Goal: Information Seeking & Learning: Check status

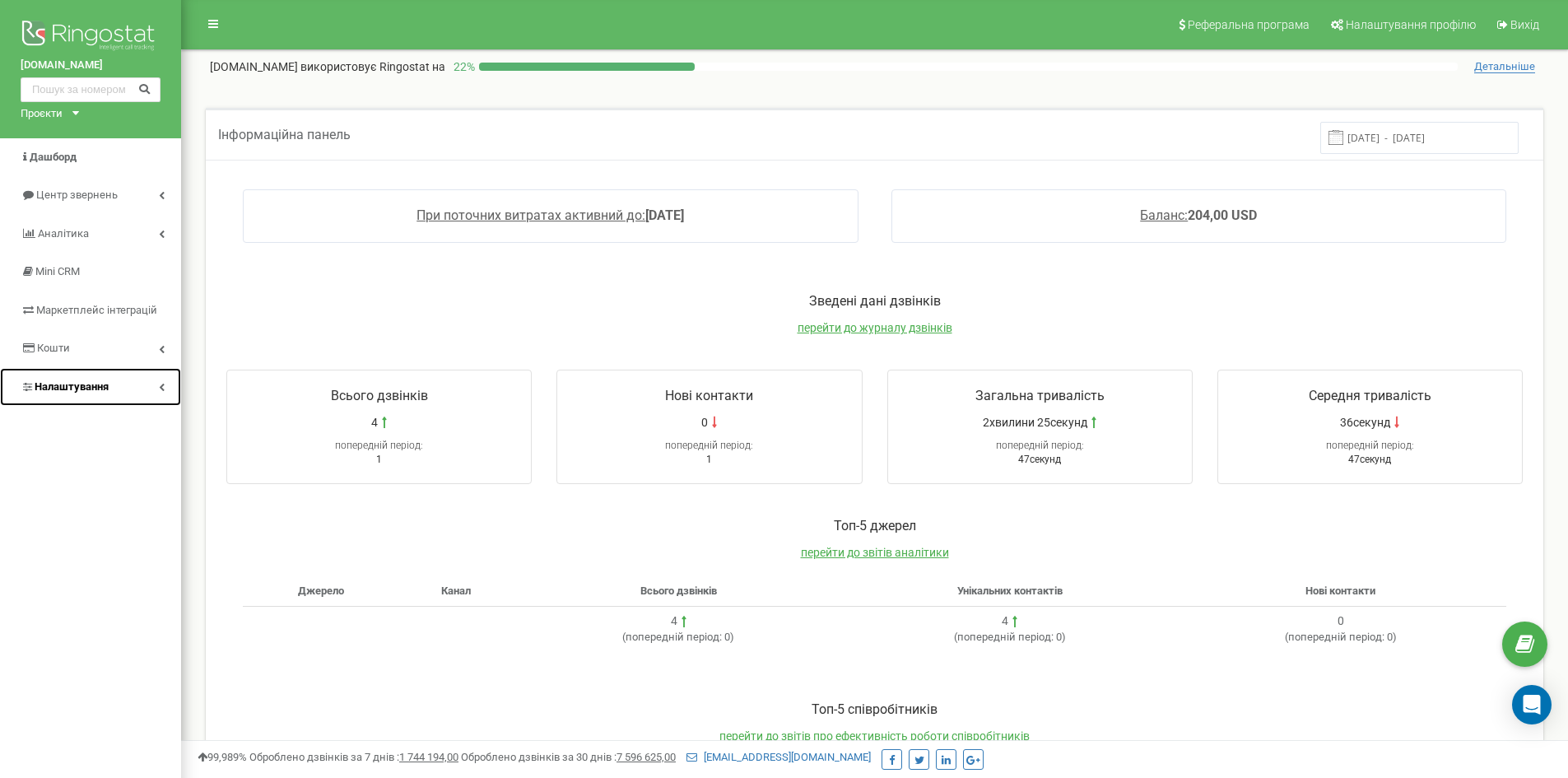
click at [90, 383] on span "Налаштування" at bounding box center [71, 386] width 74 height 13
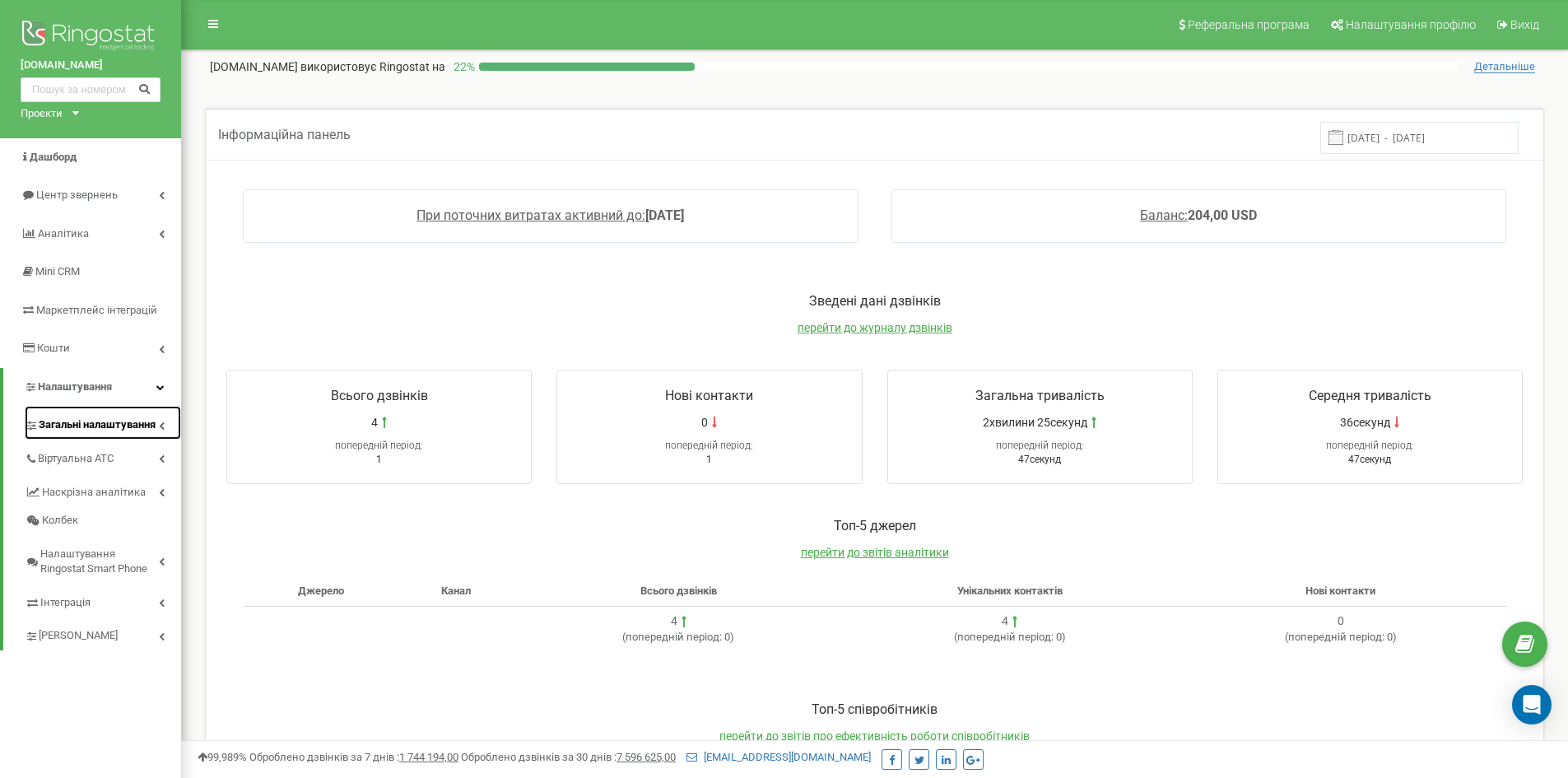
click at [102, 422] on span "Загальні налаштування" at bounding box center [97, 426] width 117 height 16
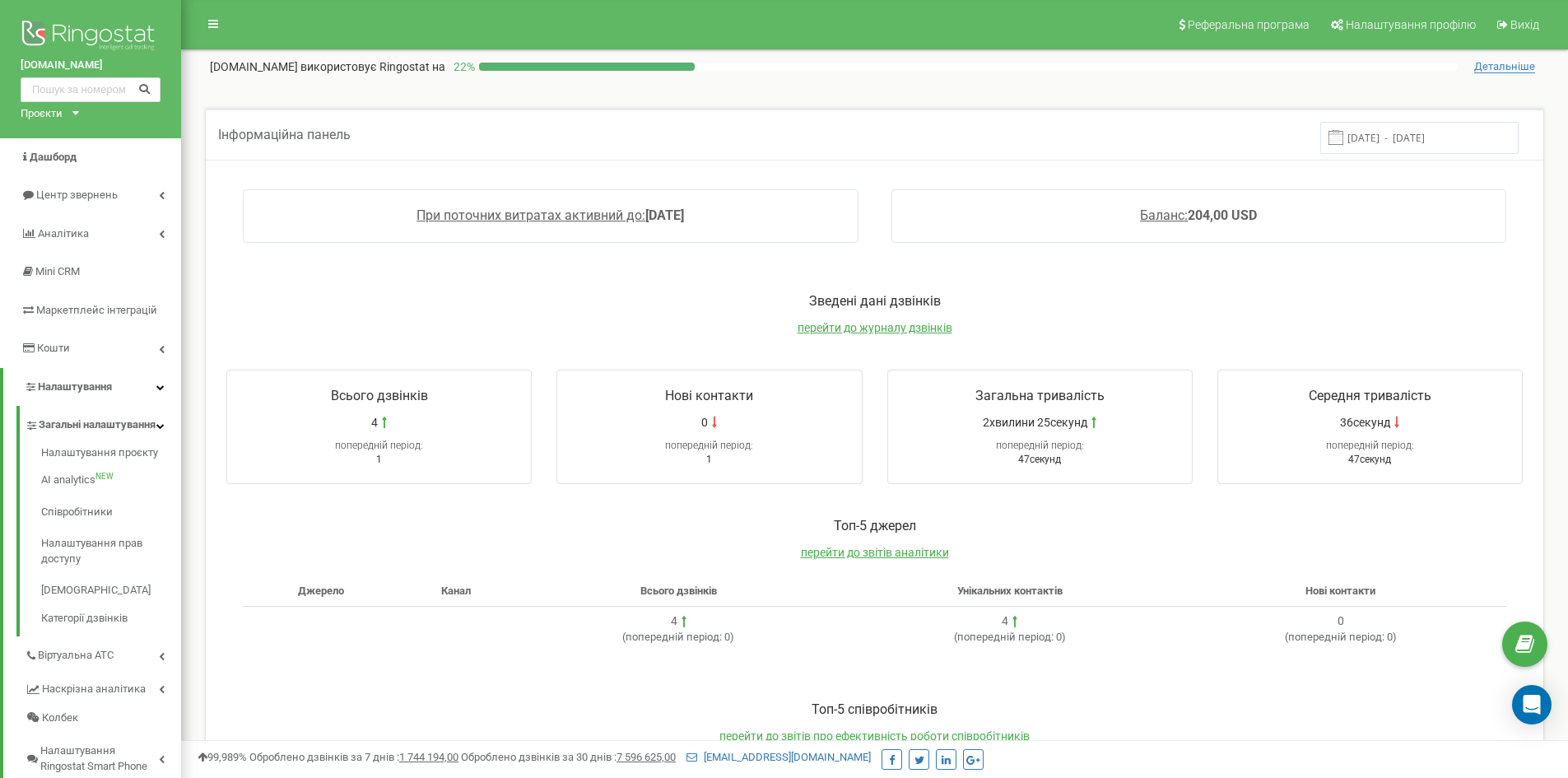
click at [98, 455] on div "Налаштування проєкту AI analytics NEW Співробітники Налаштування прав доступу С…" at bounding box center [99, 537] width 165 height 196
click at [101, 463] on link "Налаштування проєкту" at bounding box center [112, 455] width 140 height 20
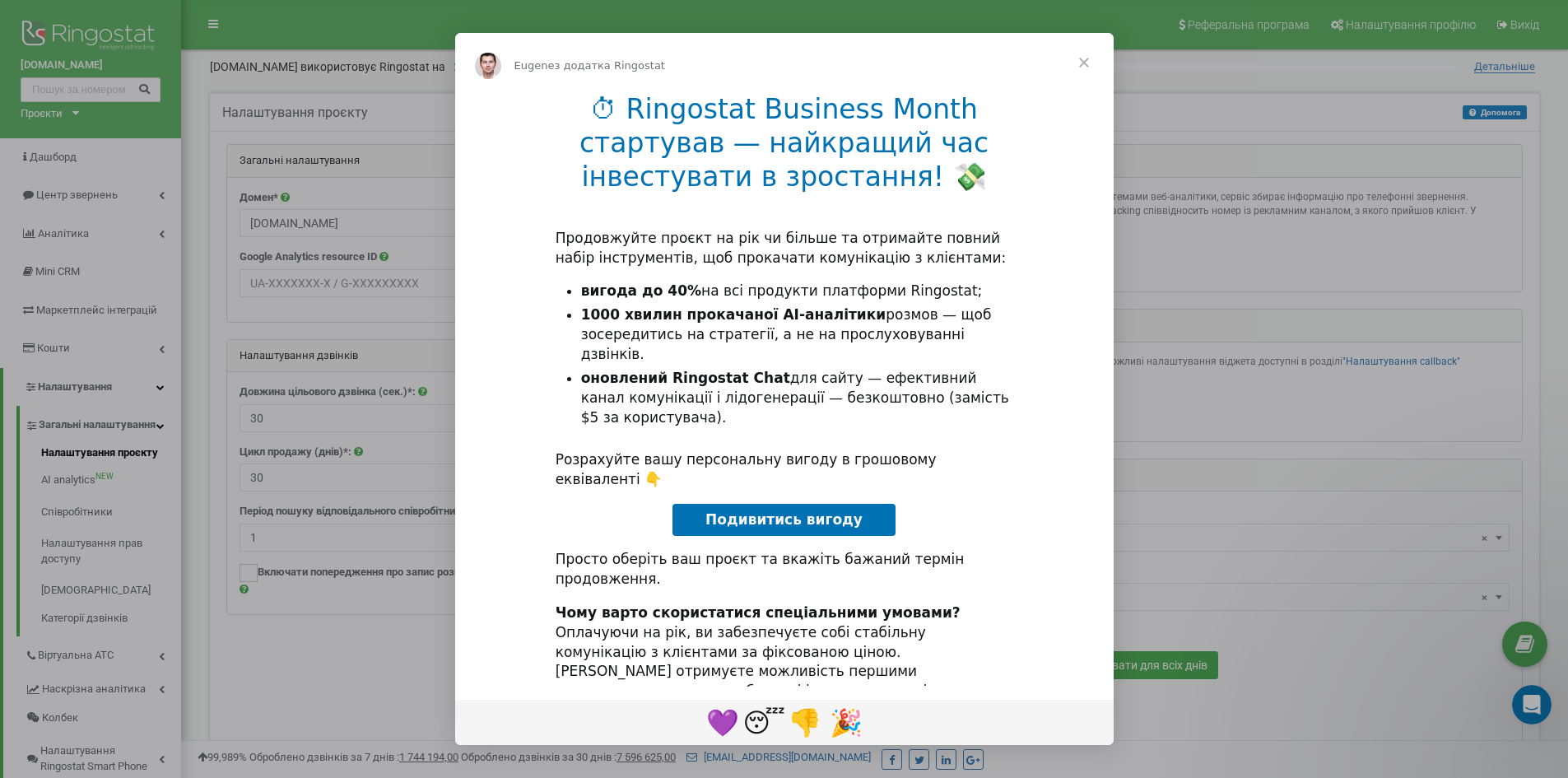
click at [1085, 57] on span "Закрити" at bounding box center [1084, 62] width 59 height 59
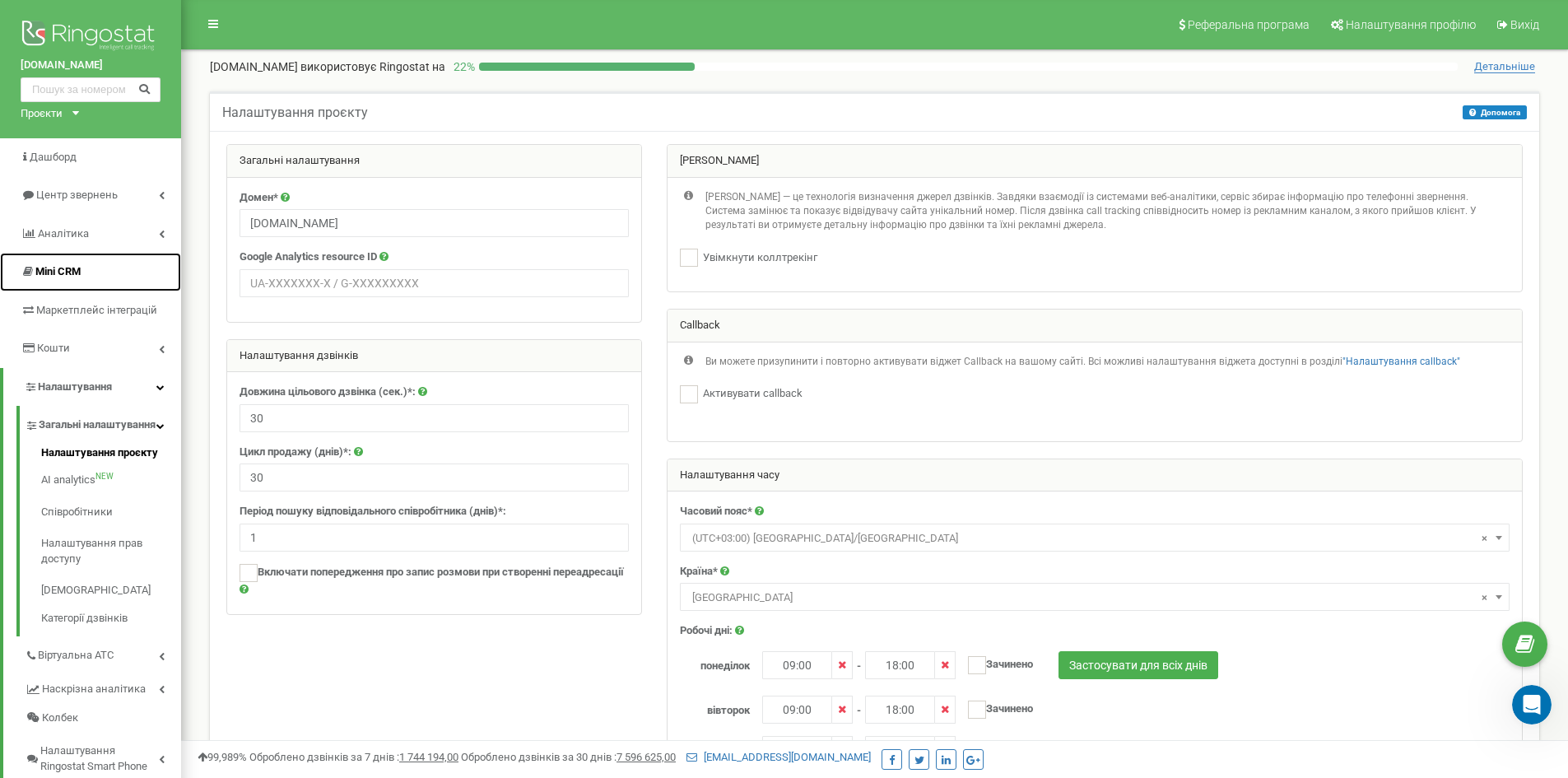
click at [72, 273] on span "Mini CRM" at bounding box center [58, 271] width 45 height 13
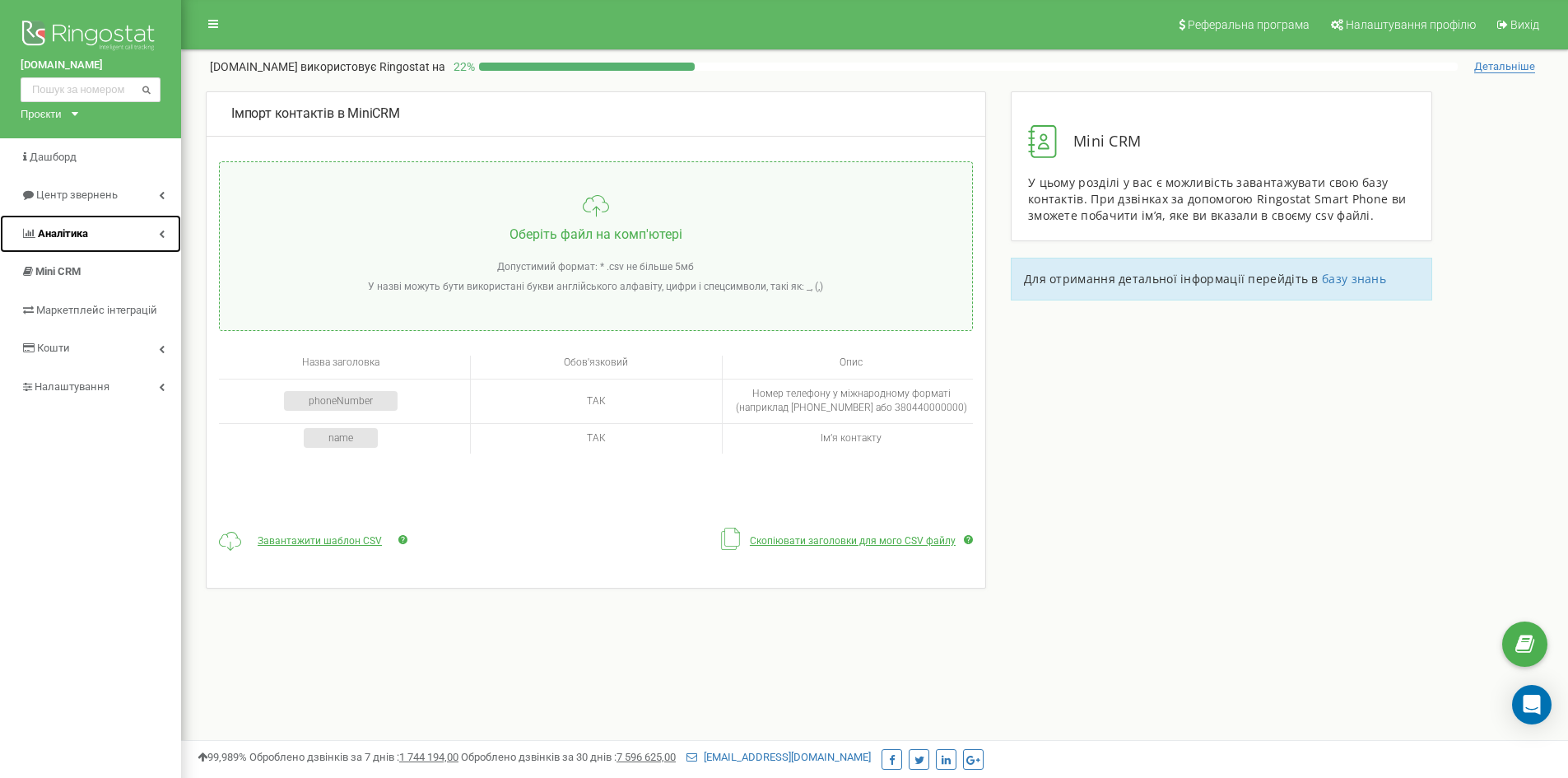
click at [82, 230] on span "Аналiтика" at bounding box center [62, 233] width 50 height 13
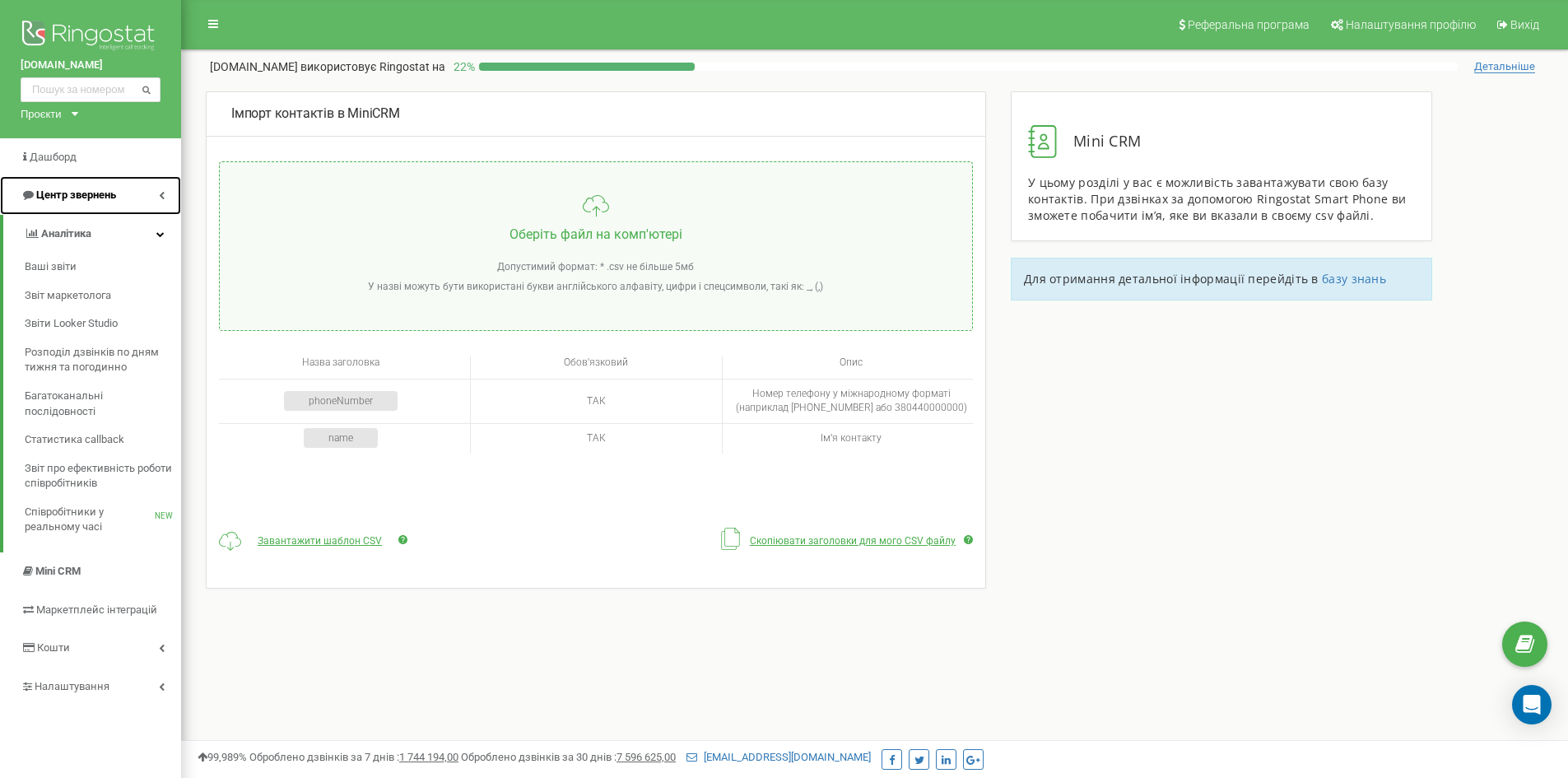
click at [73, 196] on span "Центр звернень" at bounding box center [76, 194] width 80 height 13
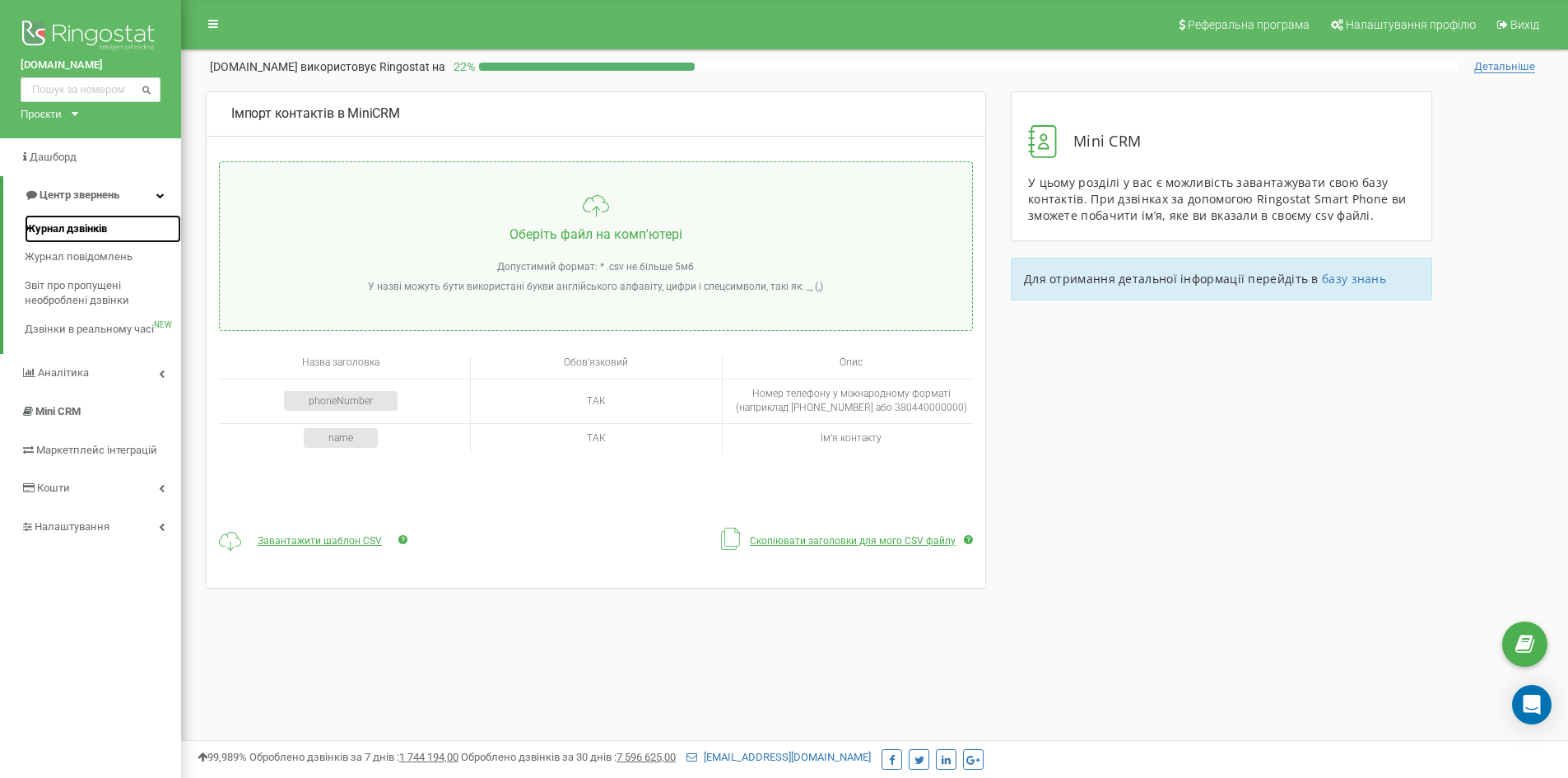
click at [79, 228] on span "Журнал дзвінків" at bounding box center [65, 229] width 82 height 16
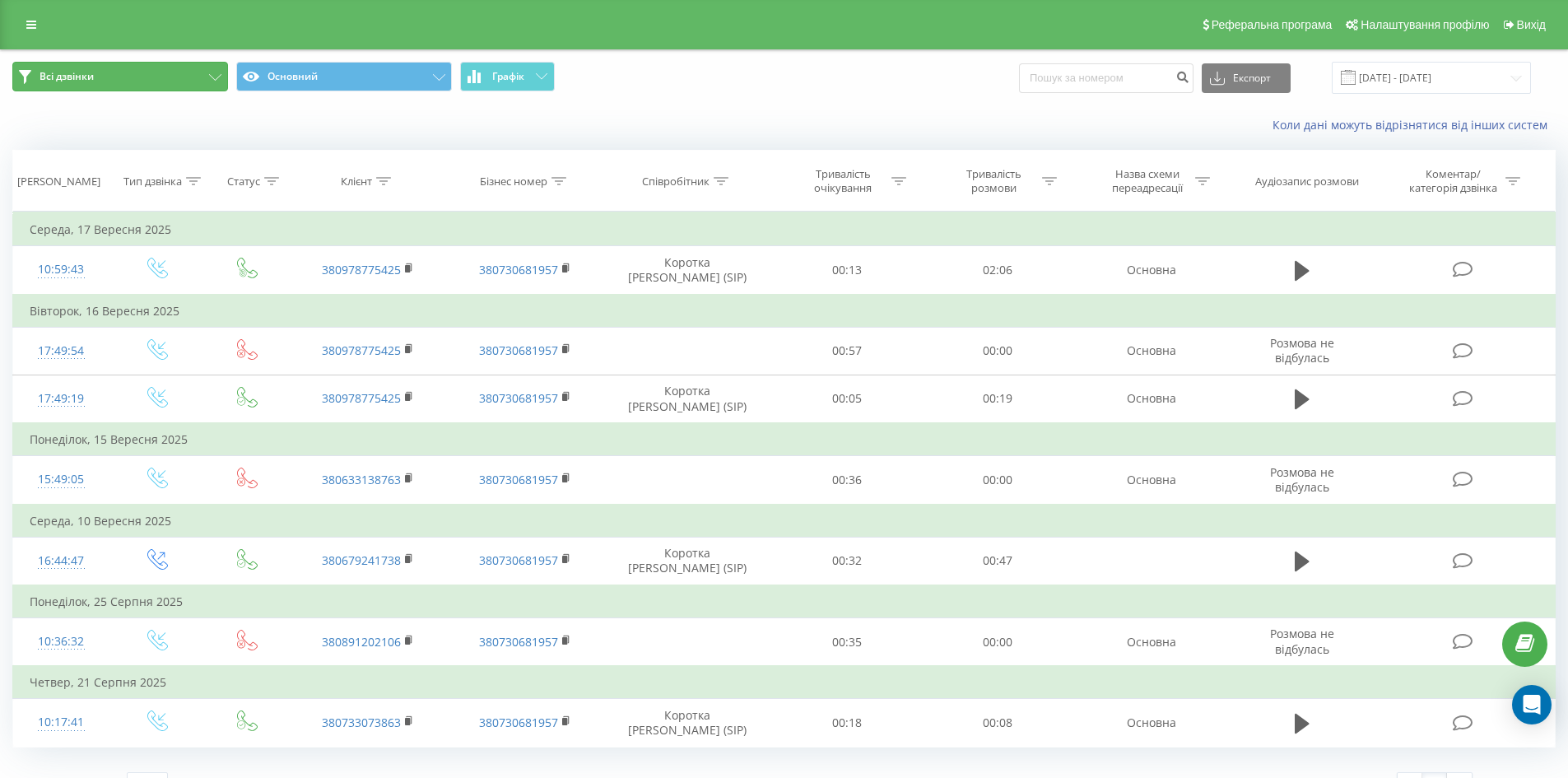
click at [161, 80] on button "Всі дзвінки" at bounding box center [120, 77] width 215 height 30
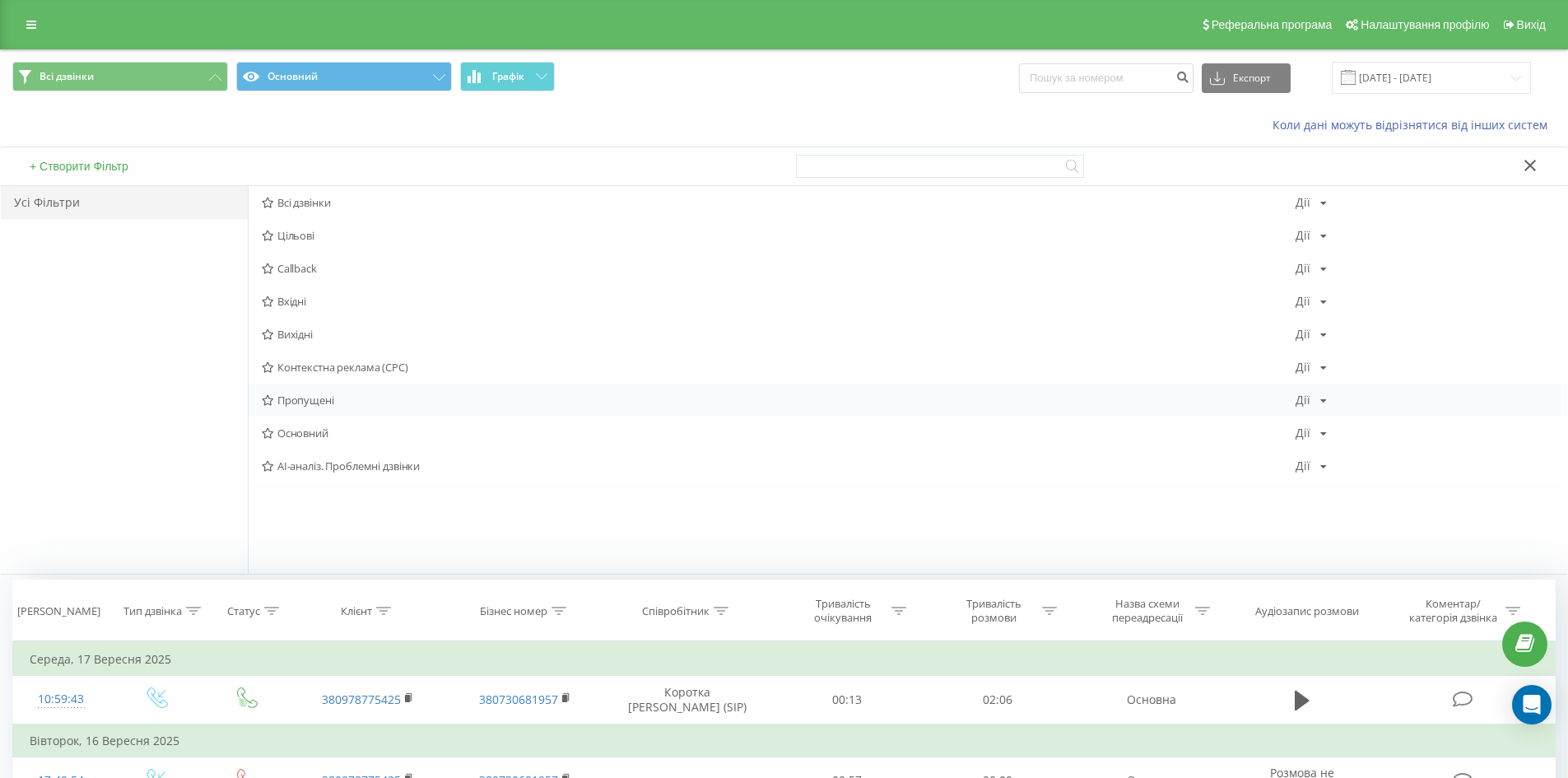
click at [311, 402] on span "Пропущені" at bounding box center [778, 400] width 1034 height 12
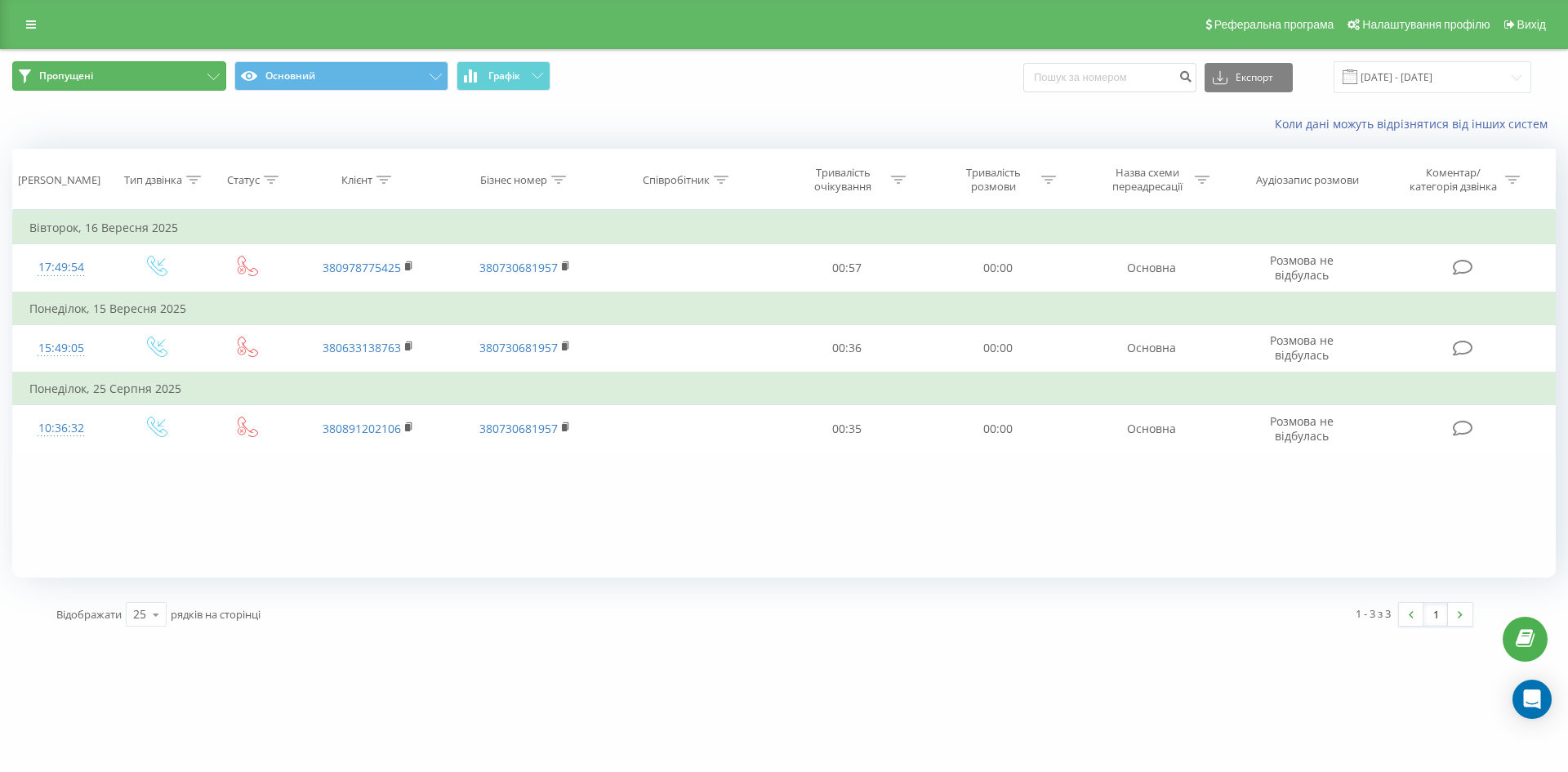
click at [114, 77] on button "Пропущені" at bounding box center [119, 76] width 214 height 29
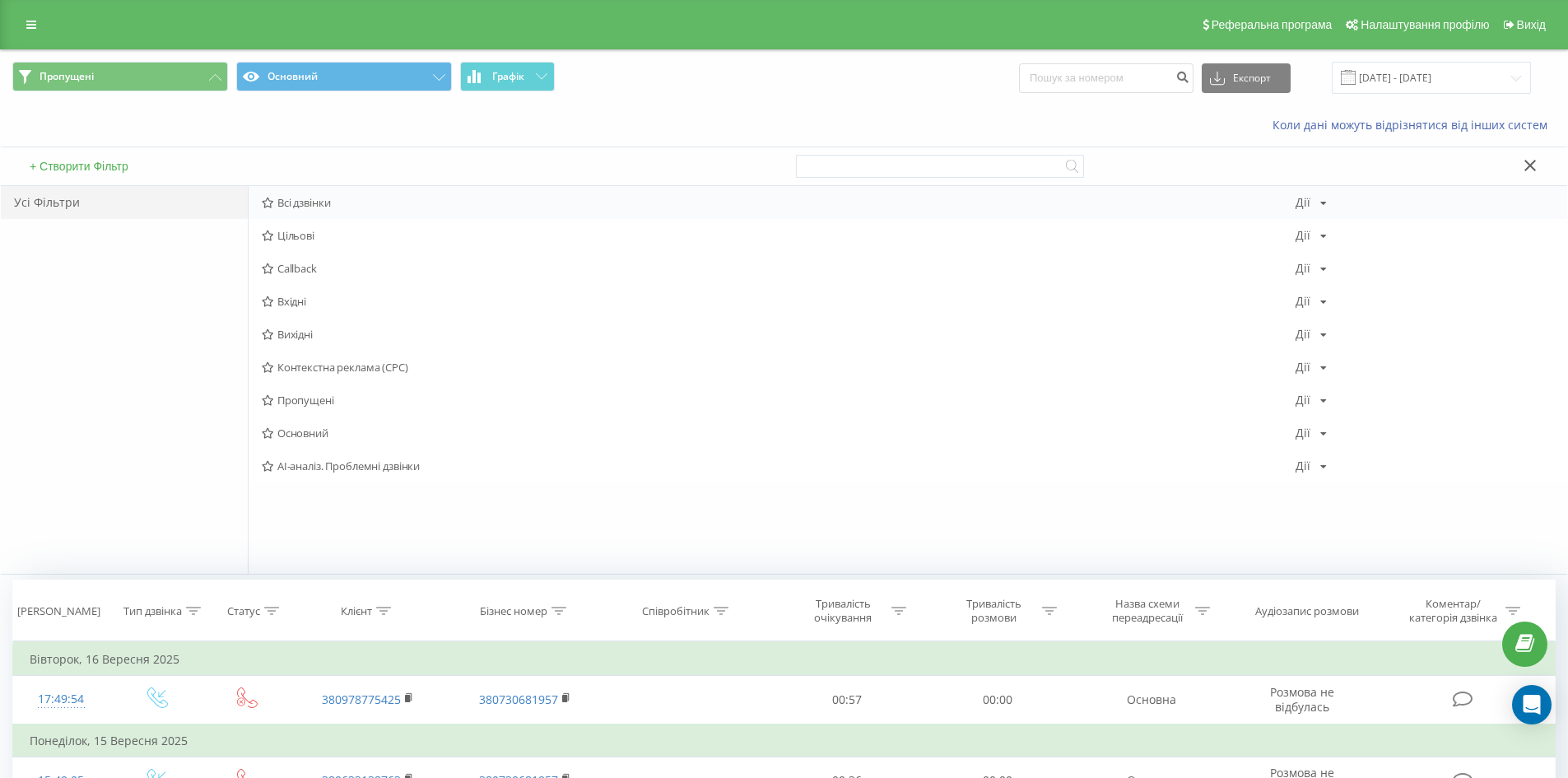
click at [304, 202] on span "Всі дзвінки" at bounding box center [778, 202] width 1034 height 12
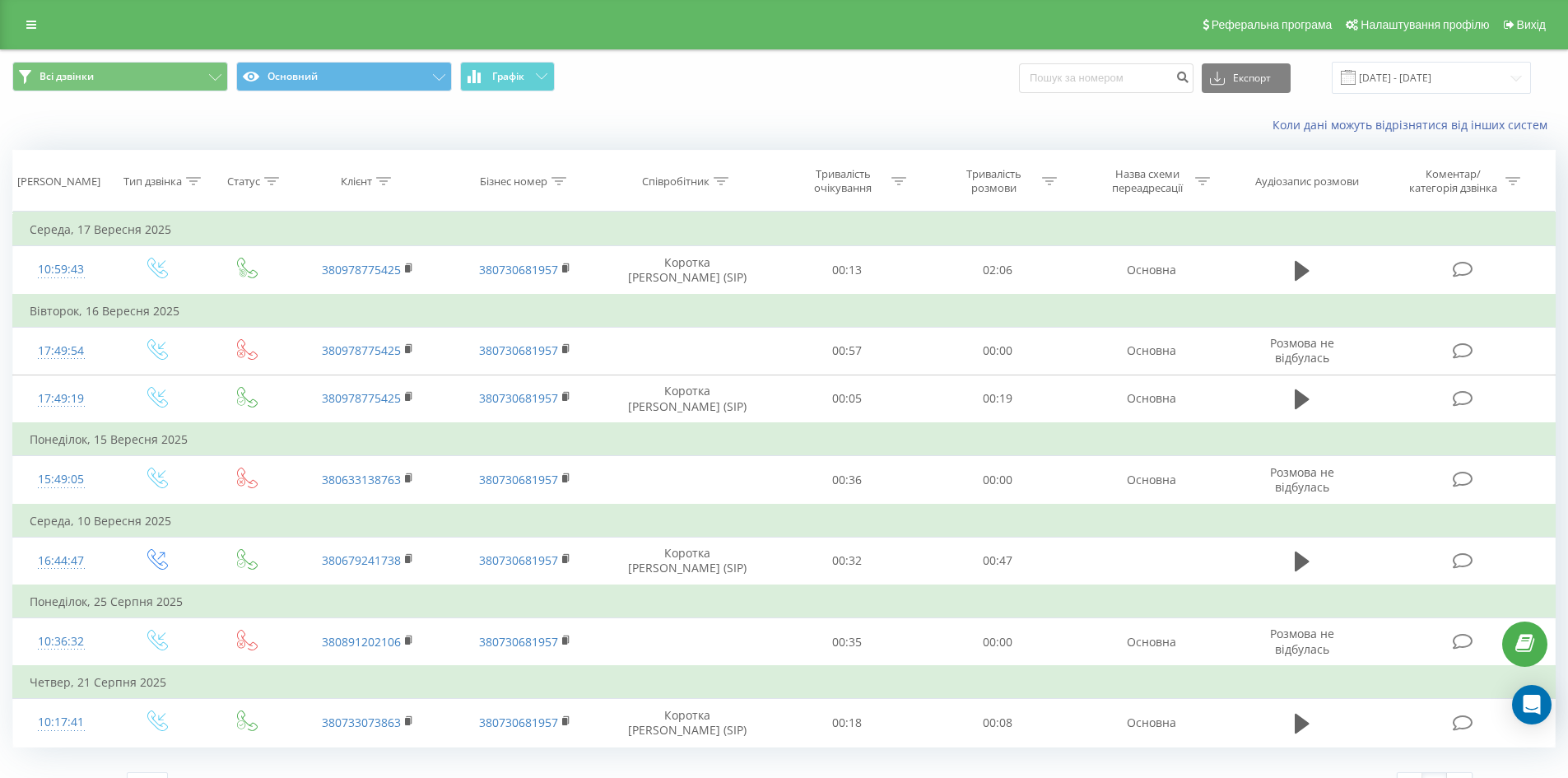
click at [36, 34] on link at bounding box center [32, 24] width 30 height 23
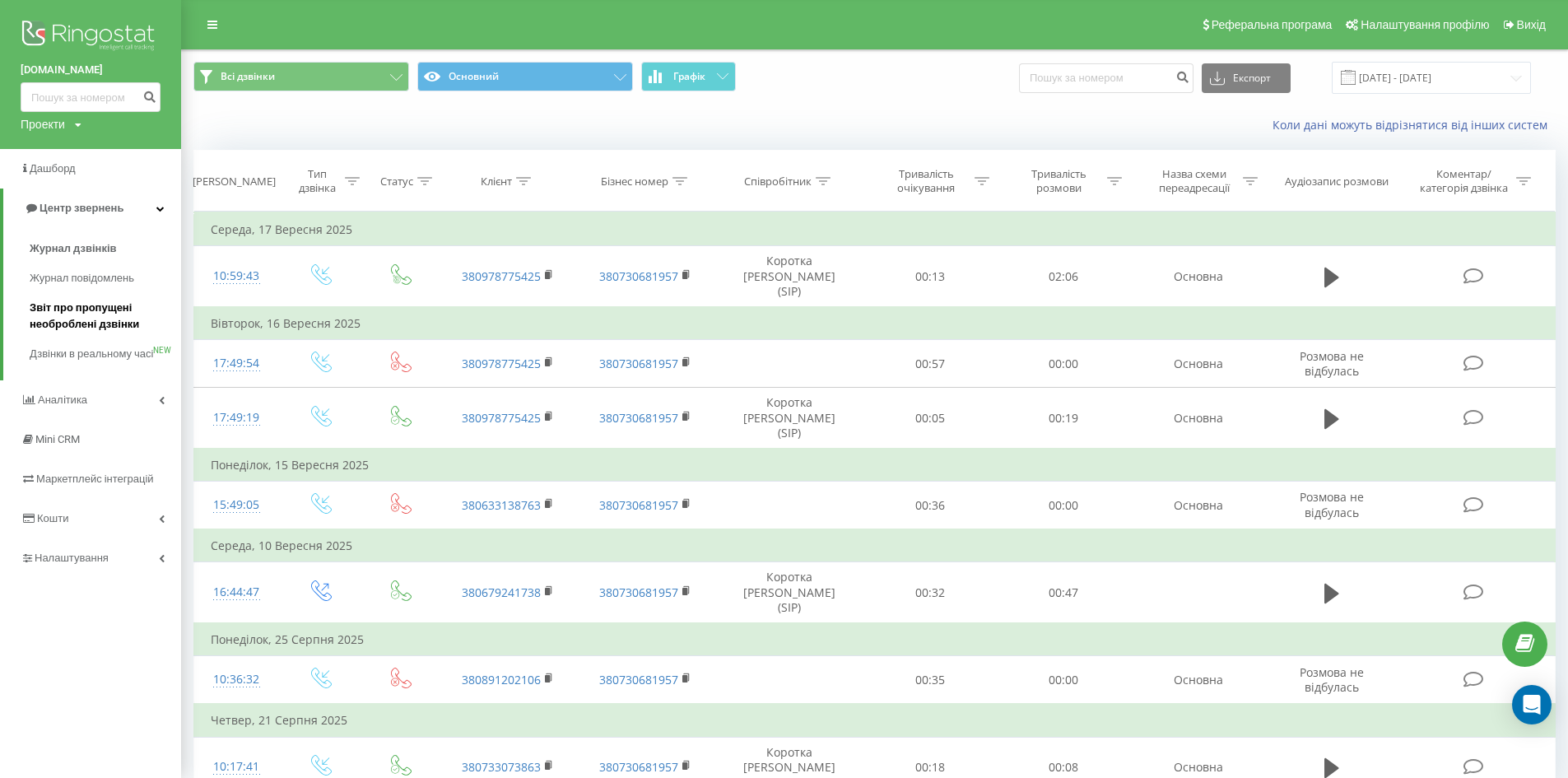
click at [86, 323] on span "Звіт про пропущені необроблені дзвінки" at bounding box center [101, 315] width 143 height 33
